Goal: Find specific page/section

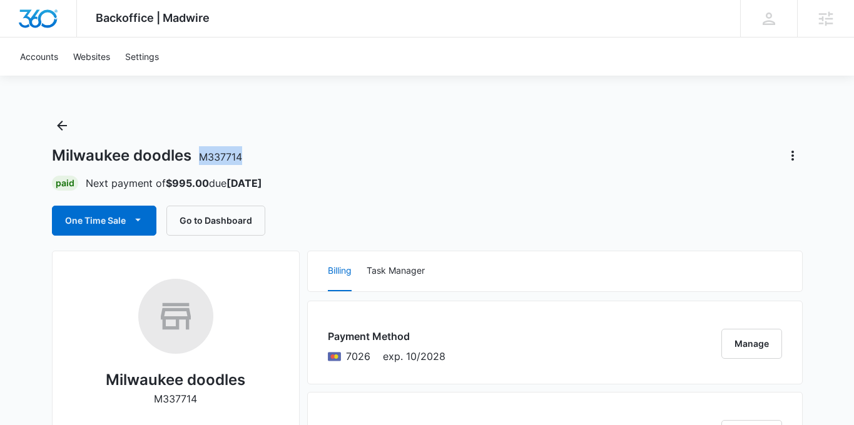
drag, startPoint x: 246, startPoint y: 158, endPoint x: 201, endPoint y: 156, distance: 45.0
click at [201, 156] on div "Milwaukee doodles M337714" at bounding box center [427, 156] width 750 height 20
copy span "M337714"
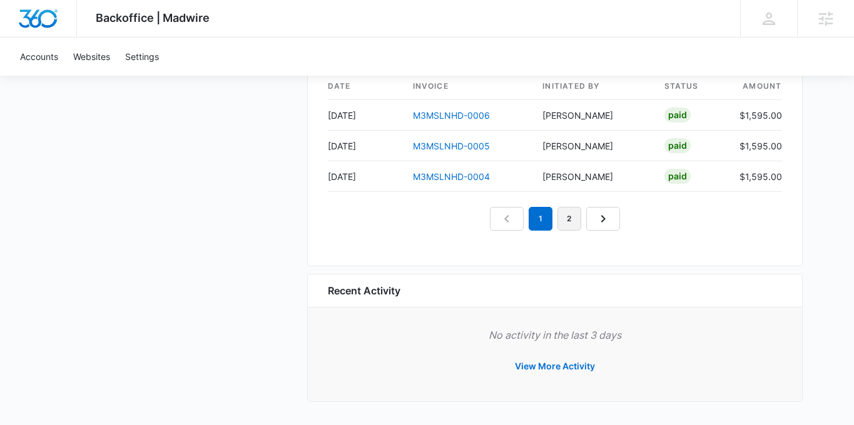
click at [577, 211] on link "2" at bounding box center [569, 219] width 24 height 24
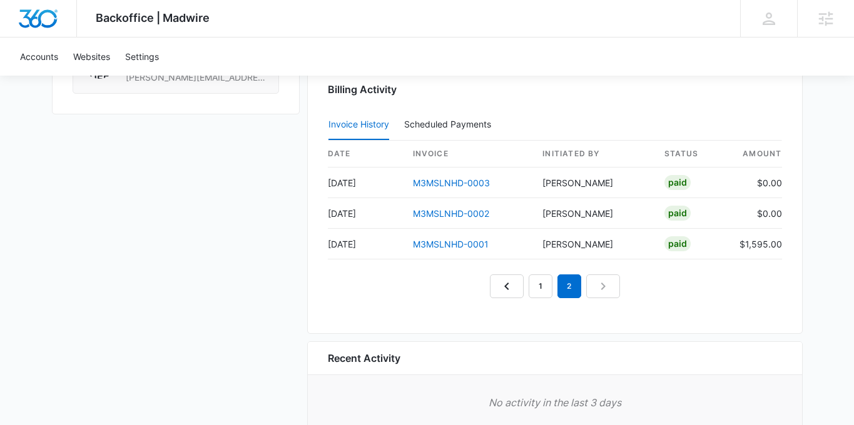
scroll to position [1154, 0]
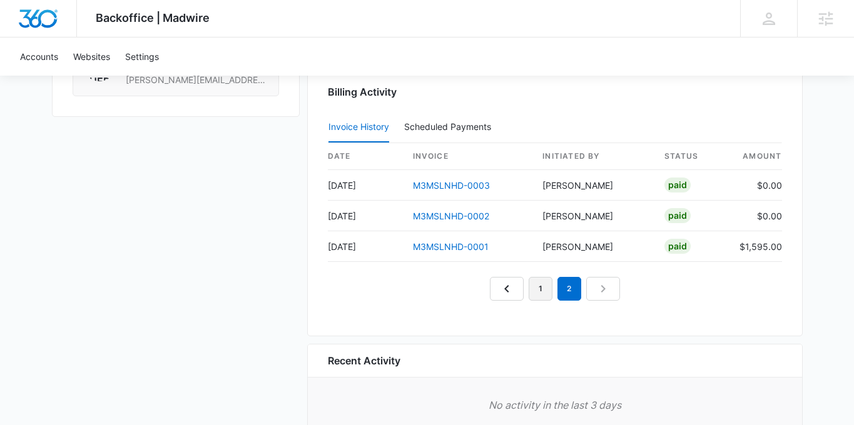
click at [536, 290] on link "1" at bounding box center [540, 289] width 24 height 24
click at [568, 288] on link "2" at bounding box center [569, 289] width 24 height 24
click at [546, 284] on link "1" at bounding box center [540, 289] width 24 height 24
